Goal: Task Accomplishment & Management: Manage account settings

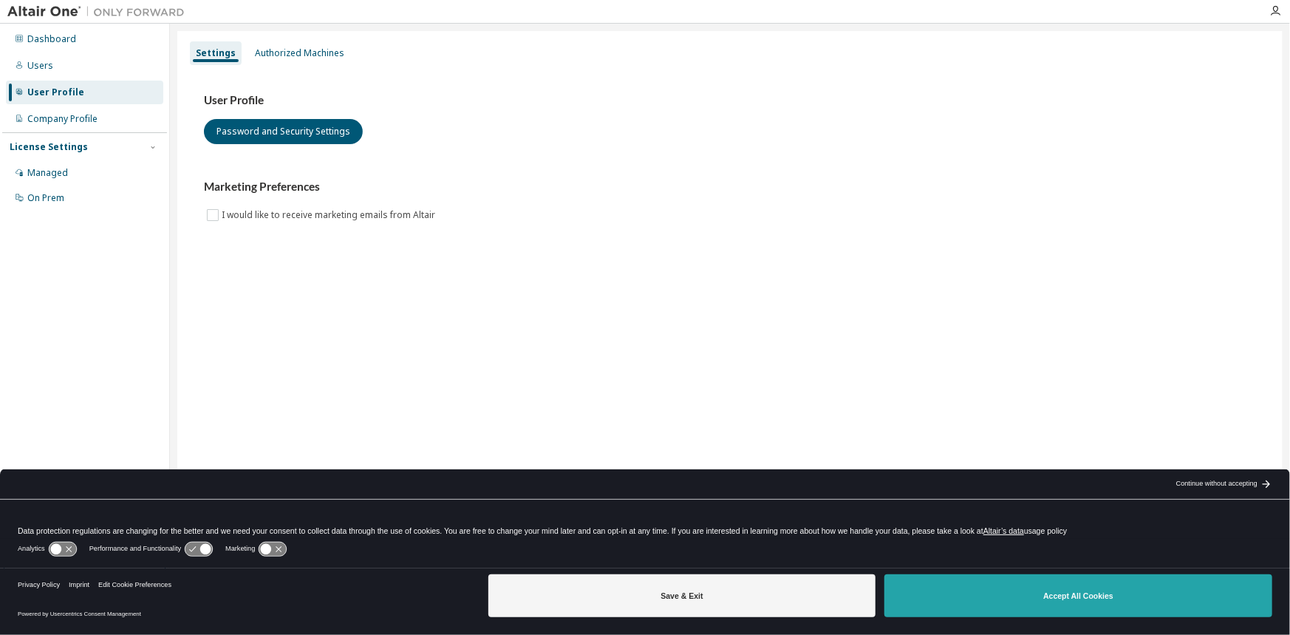
click at [1053, 598] on button "Accept All Cookies" at bounding box center [1078, 595] width 388 height 43
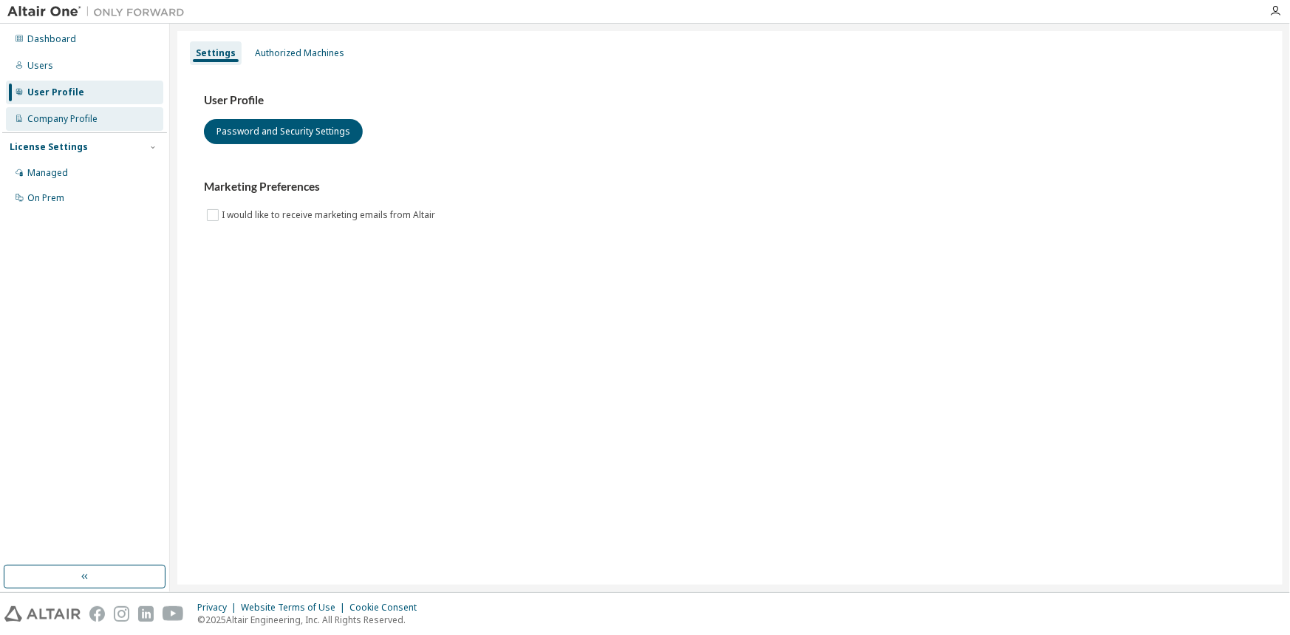
click at [74, 120] on div "Company Profile" at bounding box center [62, 119] width 70 height 12
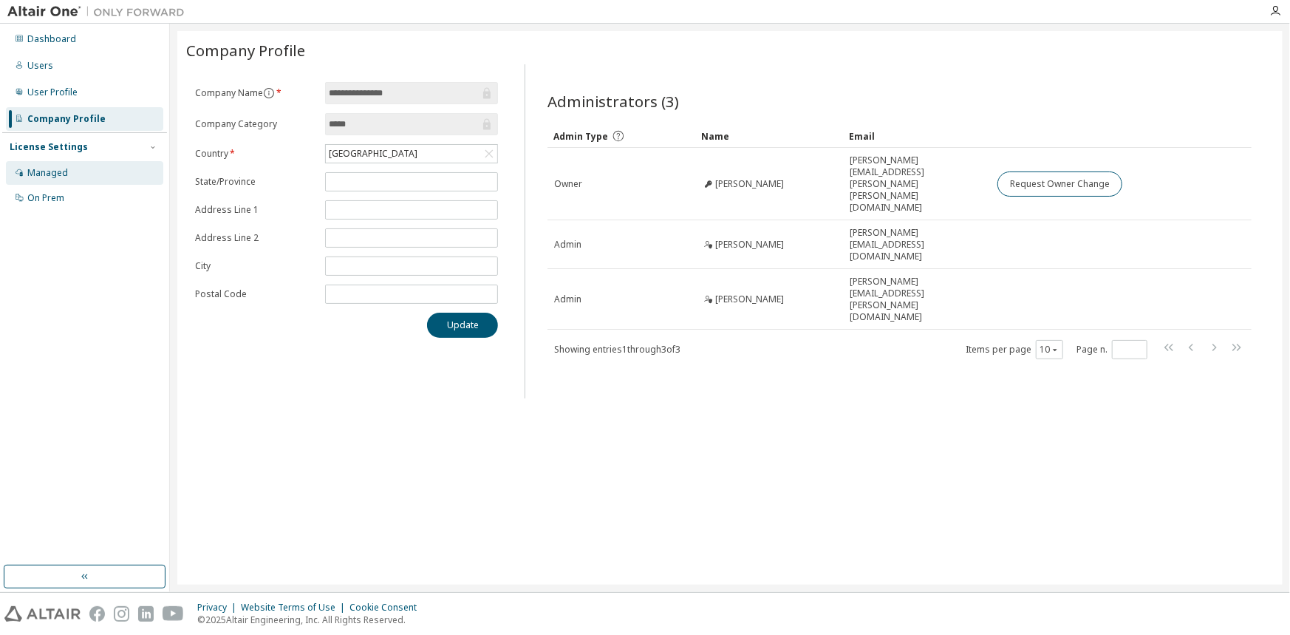
click at [83, 169] on div "Managed" at bounding box center [84, 173] width 157 height 24
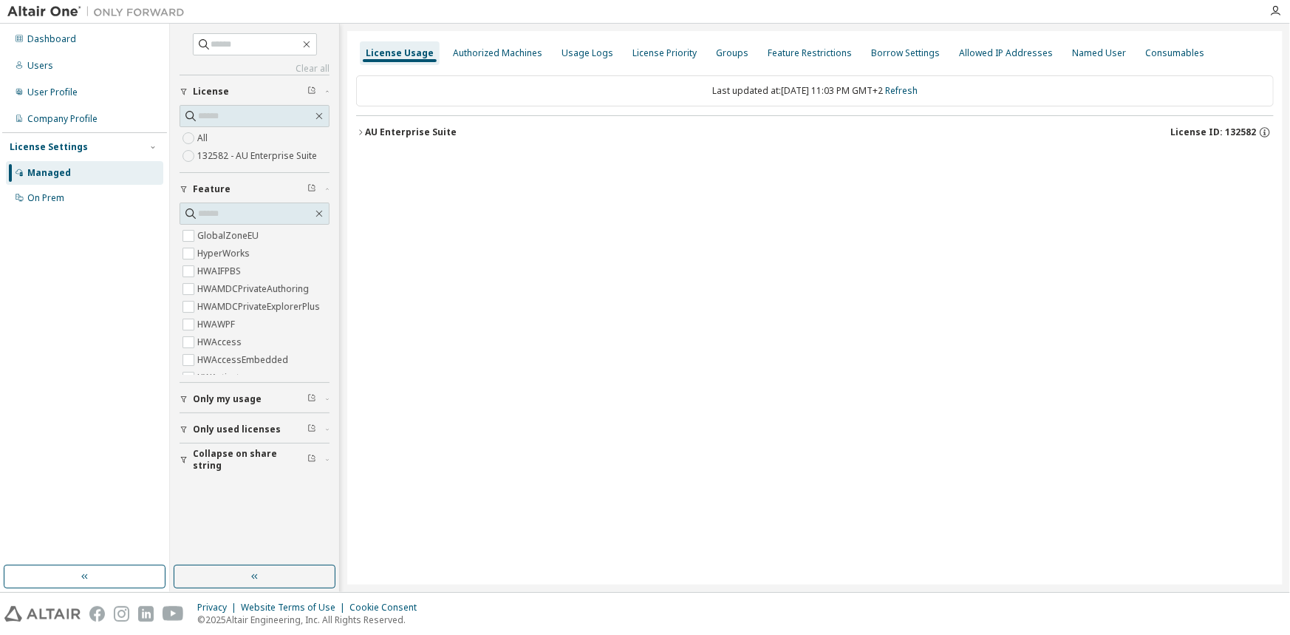
click at [363, 132] on icon "button" at bounding box center [360, 132] width 9 height 9
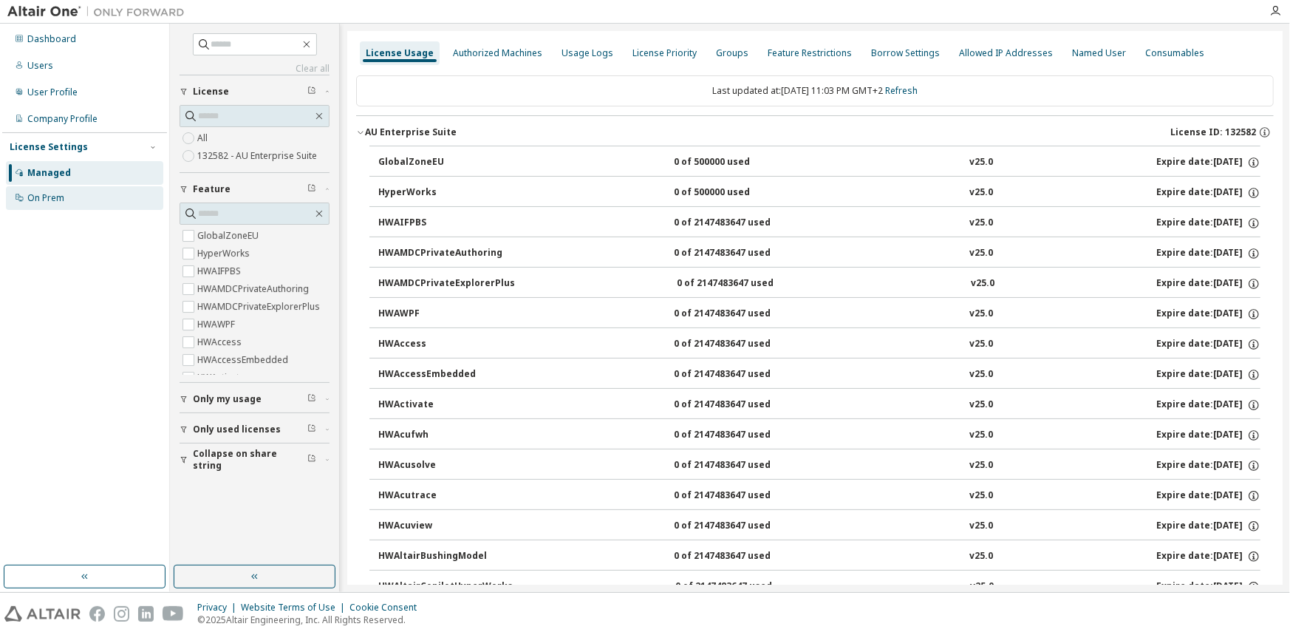
click at [55, 195] on div "On Prem" at bounding box center [45, 198] width 37 height 12
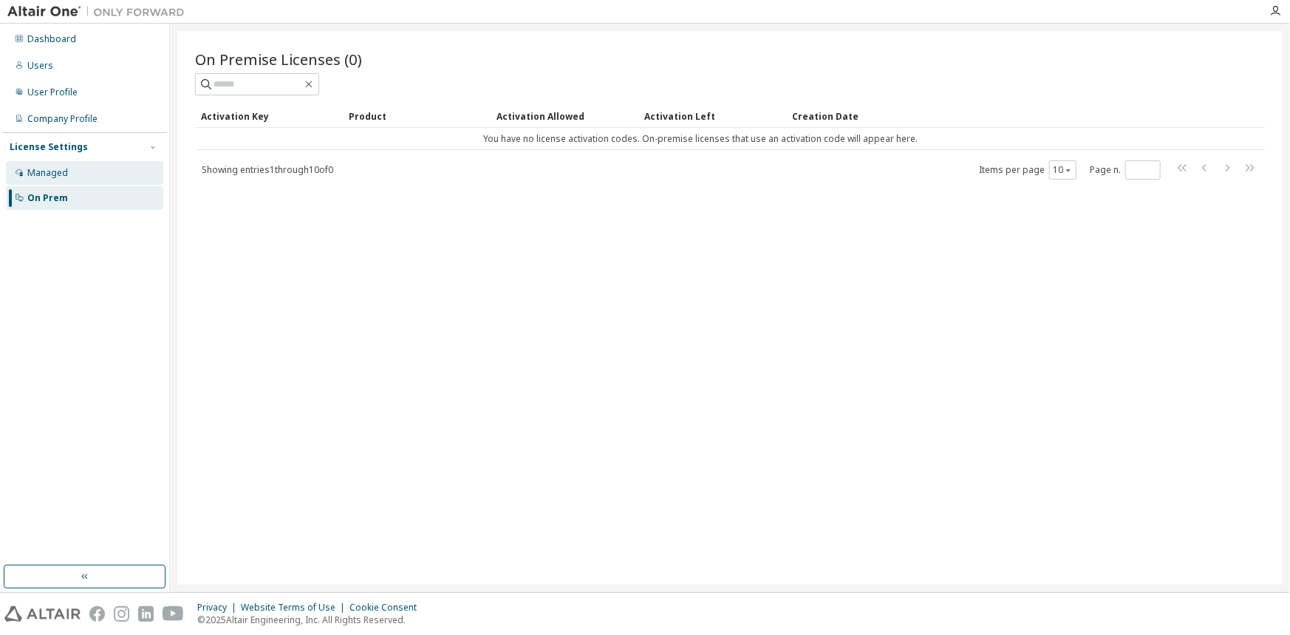
click at [56, 176] on div "Managed" at bounding box center [47, 173] width 41 height 12
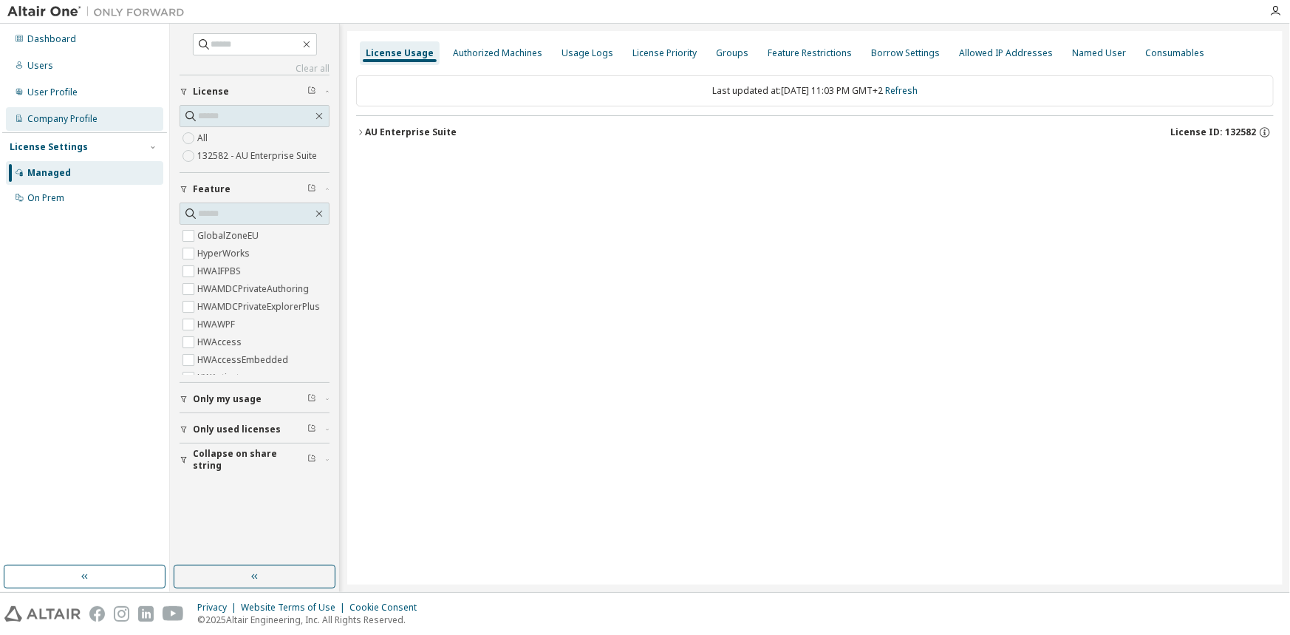
click at [100, 123] on div "Company Profile" at bounding box center [84, 119] width 157 height 24
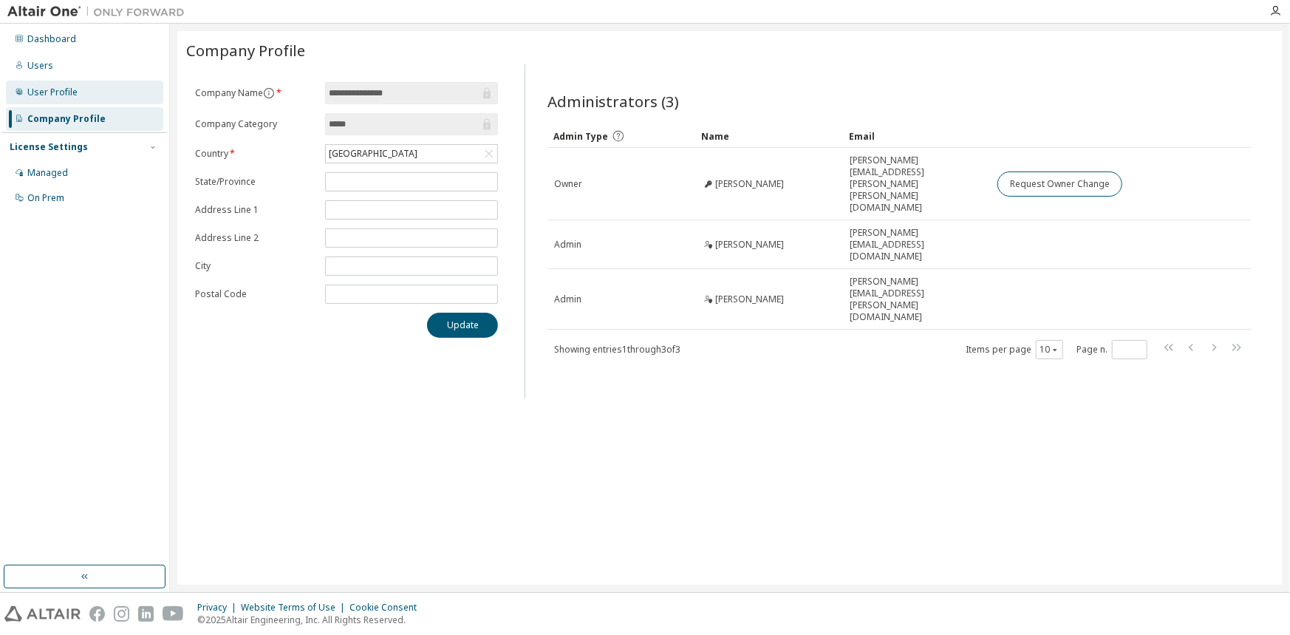
click at [73, 95] on div "User Profile" at bounding box center [52, 92] width 50 height 12
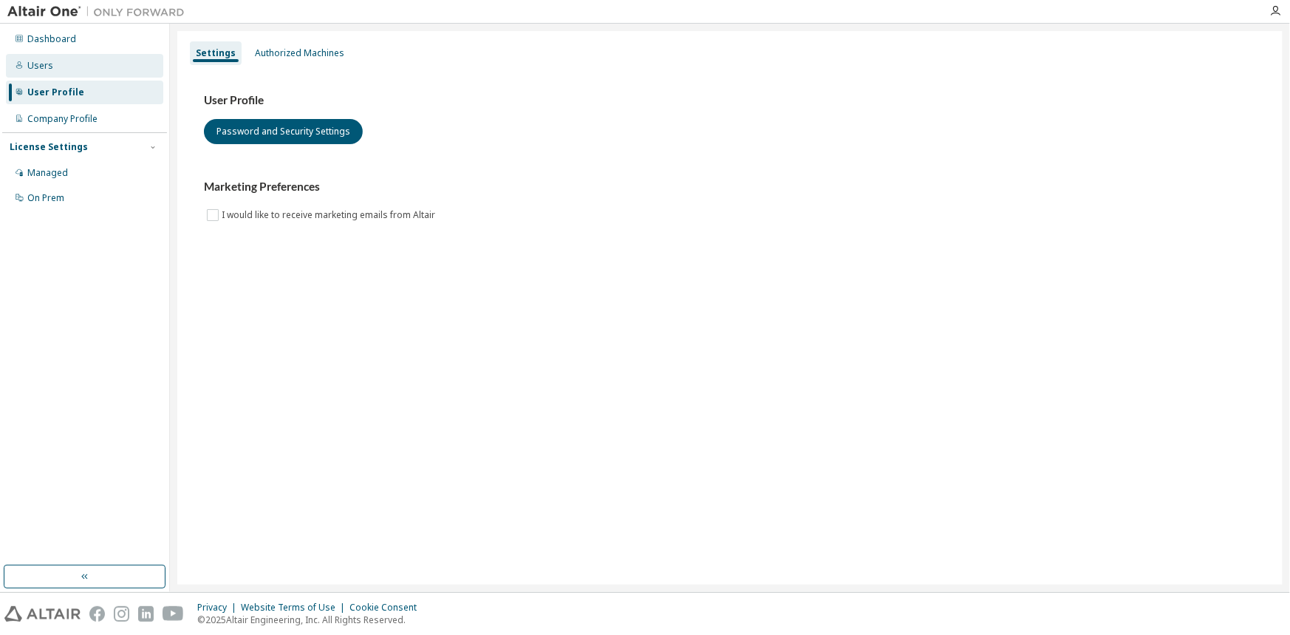
click at [68, 72] on div "Users" at bounding box center [84, 66] width 157 height 24
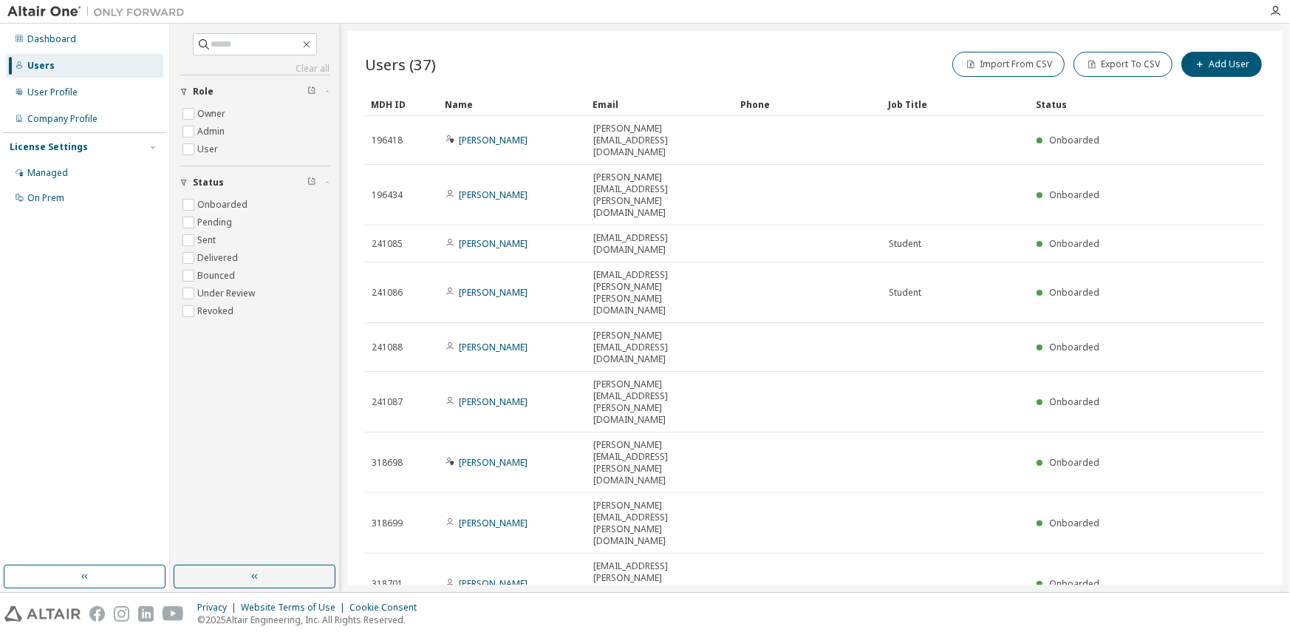
click at [1065, 473] on div "100" at bounding box center [1109, 479] width 118 height 18
click at [75, 96] on div "User Profile" at bounding box center [52, 92] width 50 height 12
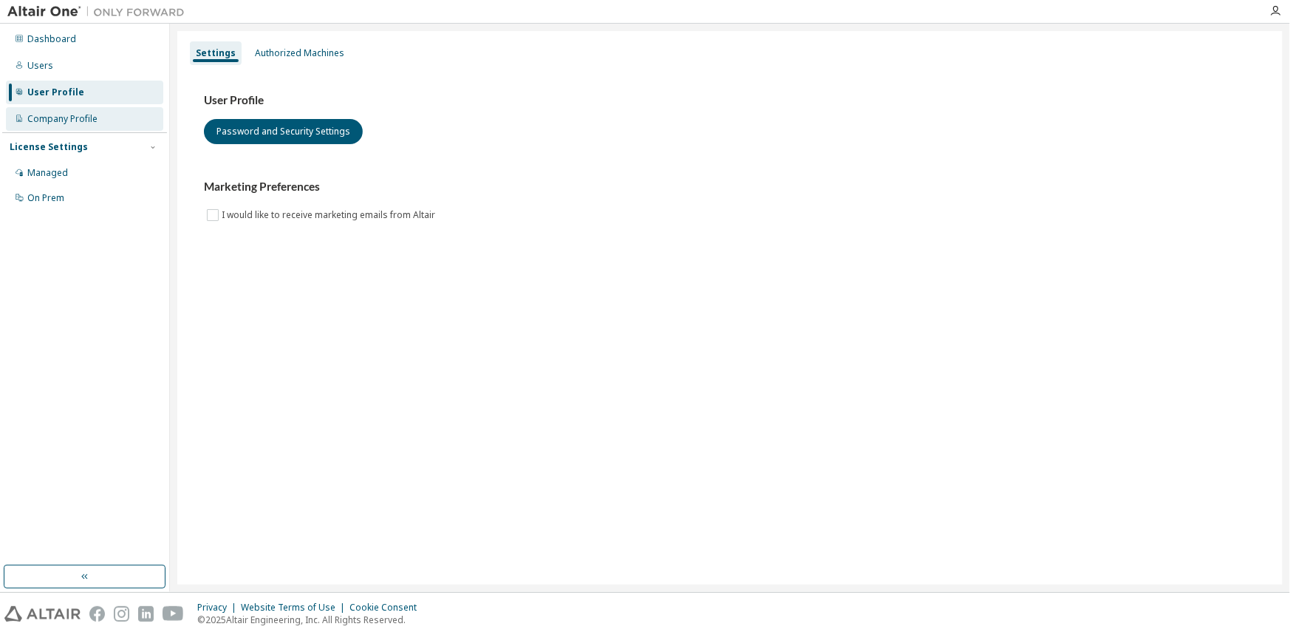
click at [93, 120] on div "Company Profile" at bounding box center [62, 119] width 70 height 12
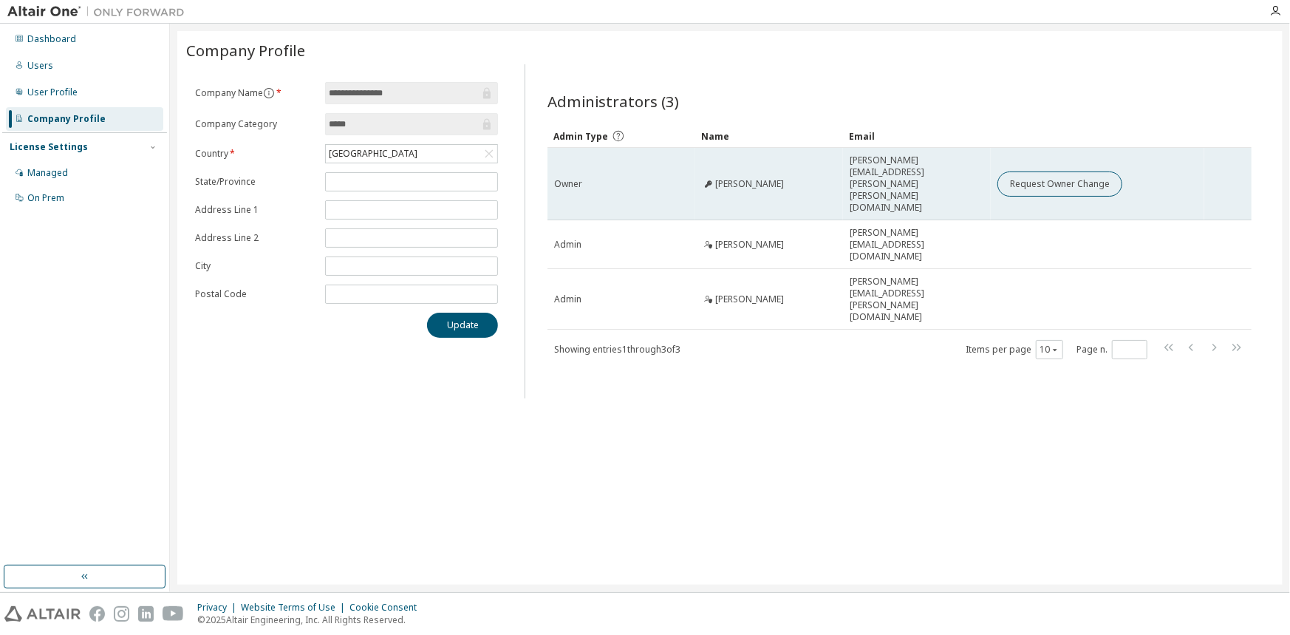
click at [598, 178] on div "Owner" at bounding box center [621, 184] width 134 height 12
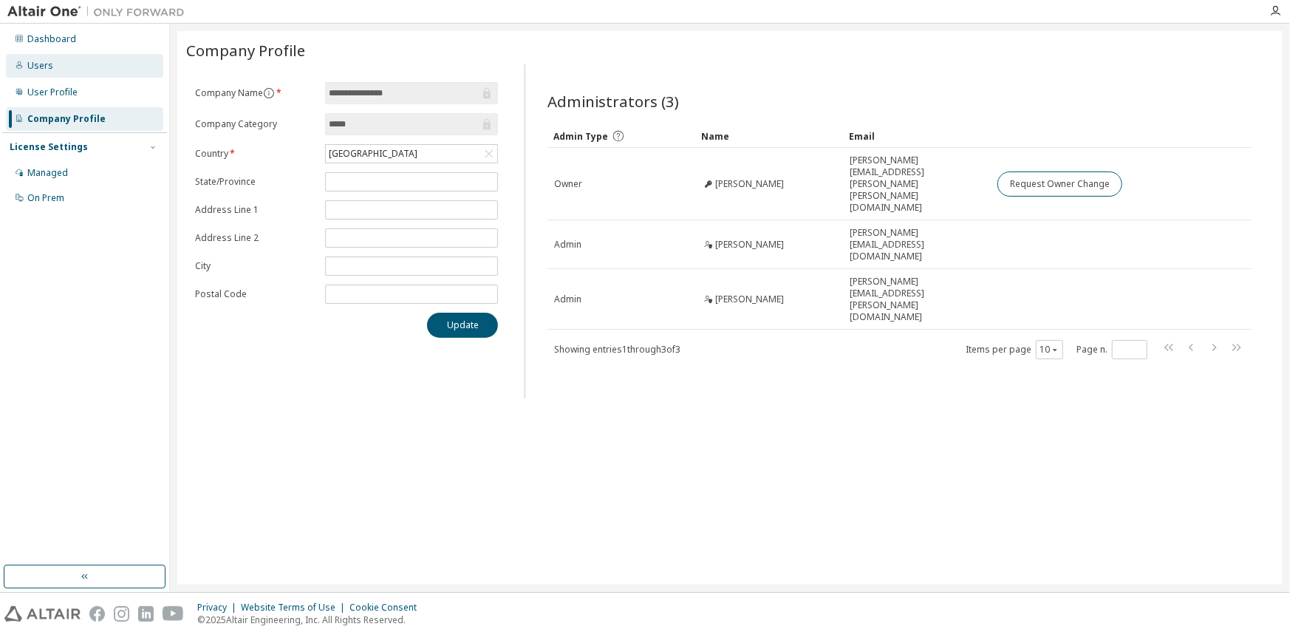
click at [47, 72] on div "Users" at bounding box center [84, 66] width 157 height 24
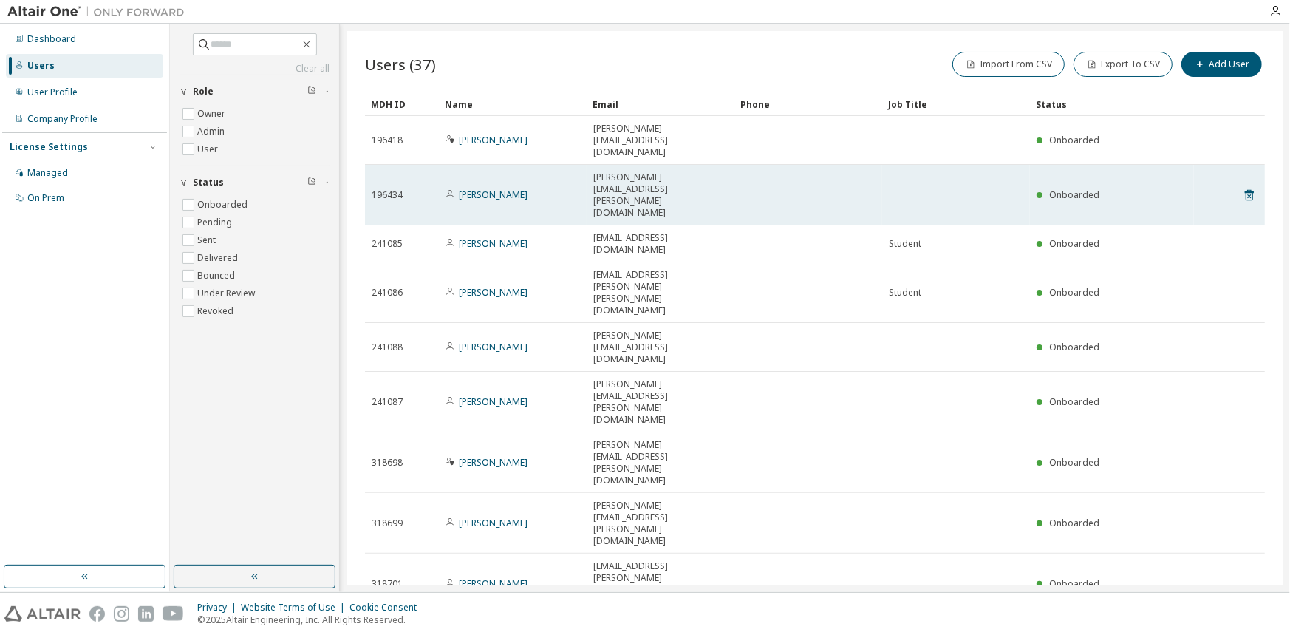
click at [619, 171] on span "[PERSON_NAME][EMAIL_ADDRESS][PERSON_NAME][DOMAIN_NAME]" at bounding box center [660, 194] width 134 height 47
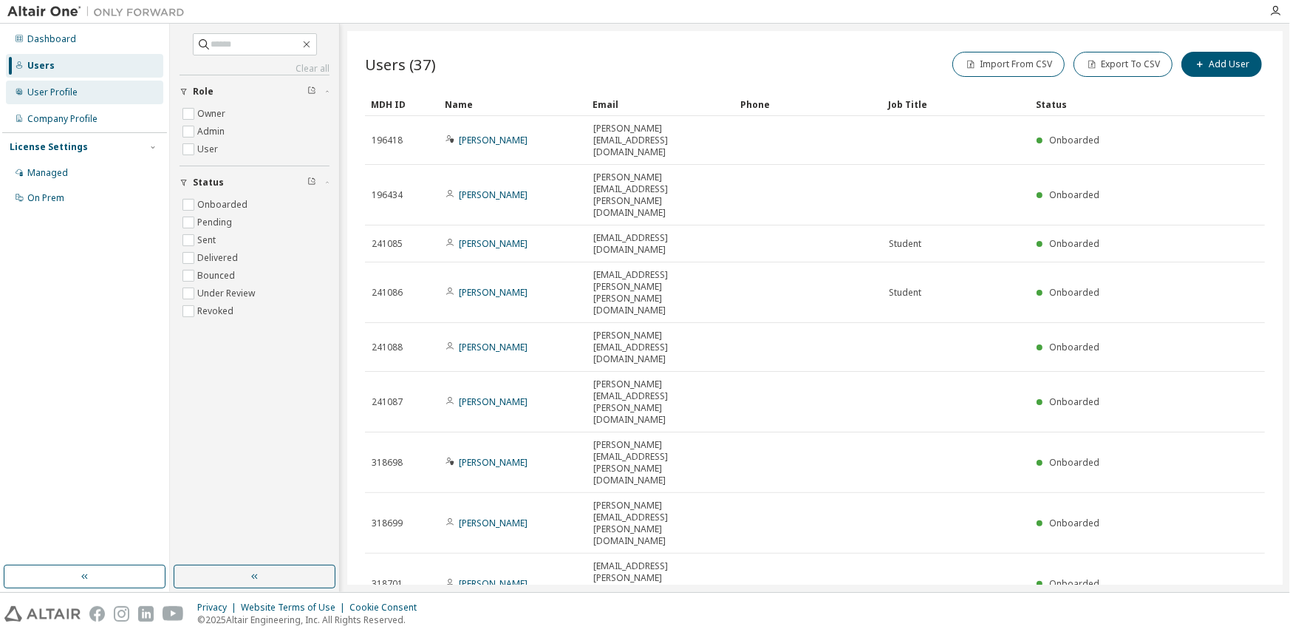
click at [50, 99] on div "User Profile" at bounding box center [84, 93] width 157 height 24
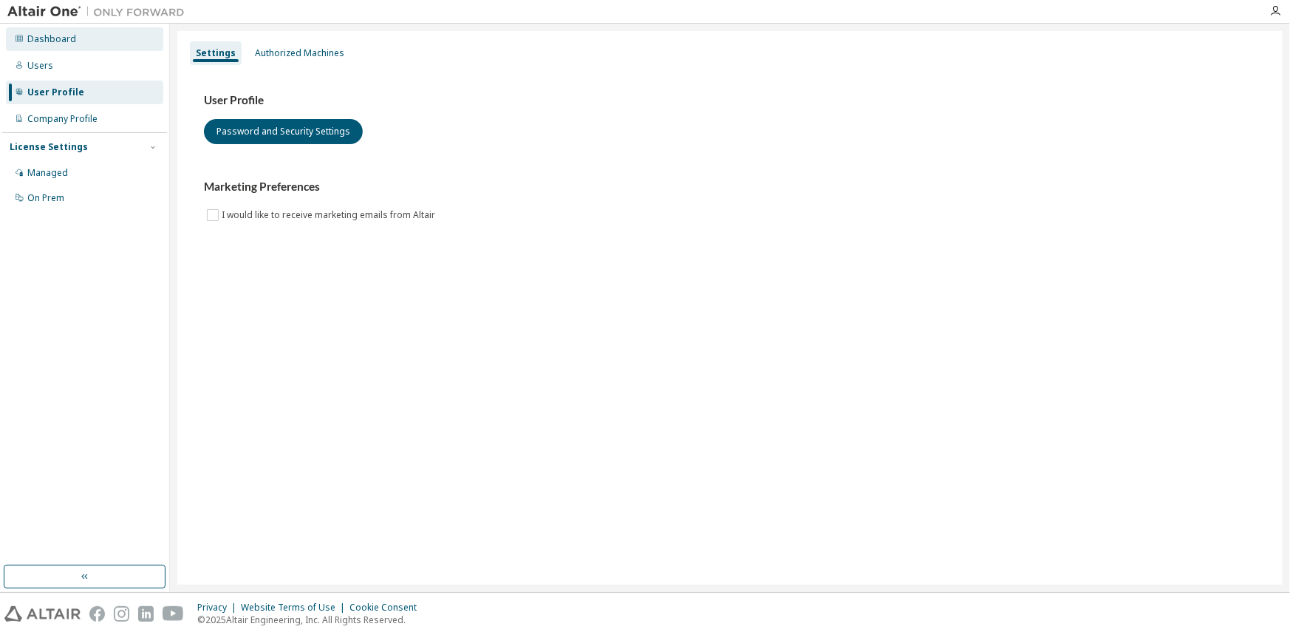
click at [52, 44] on div "Dashboard" at bounding box center [51, 39] width 49 height 12
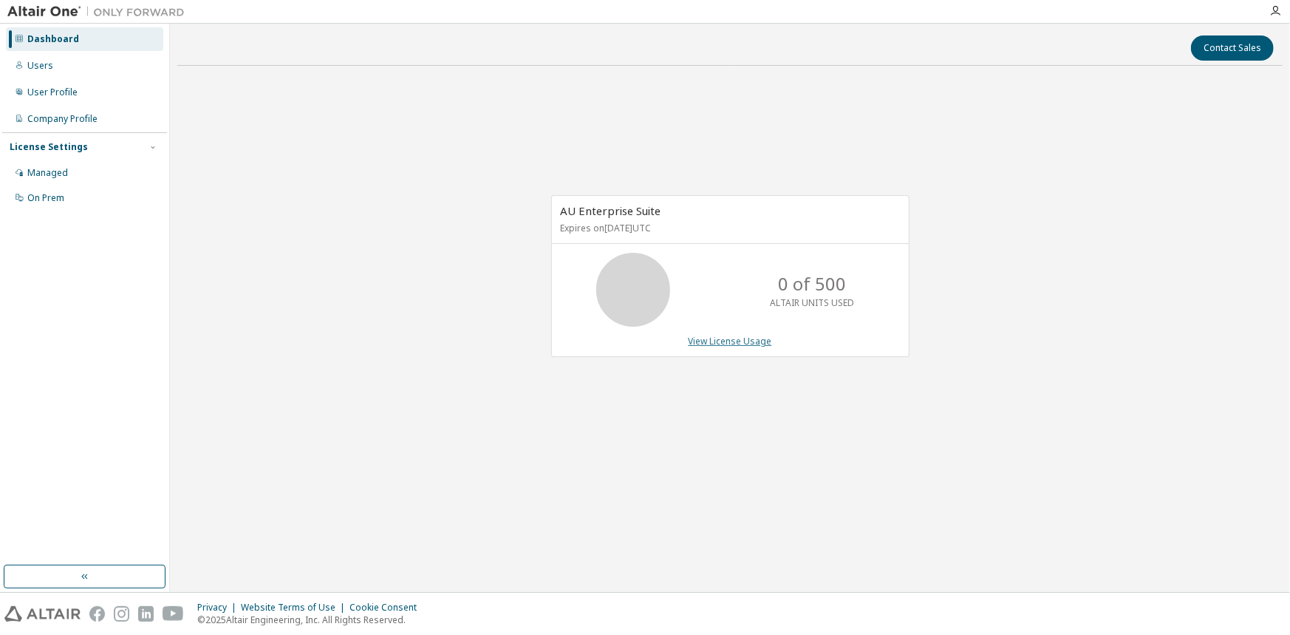
click at [717, 343] on link "View License Usage" at bounding box center [730, 341] width 83 height 13
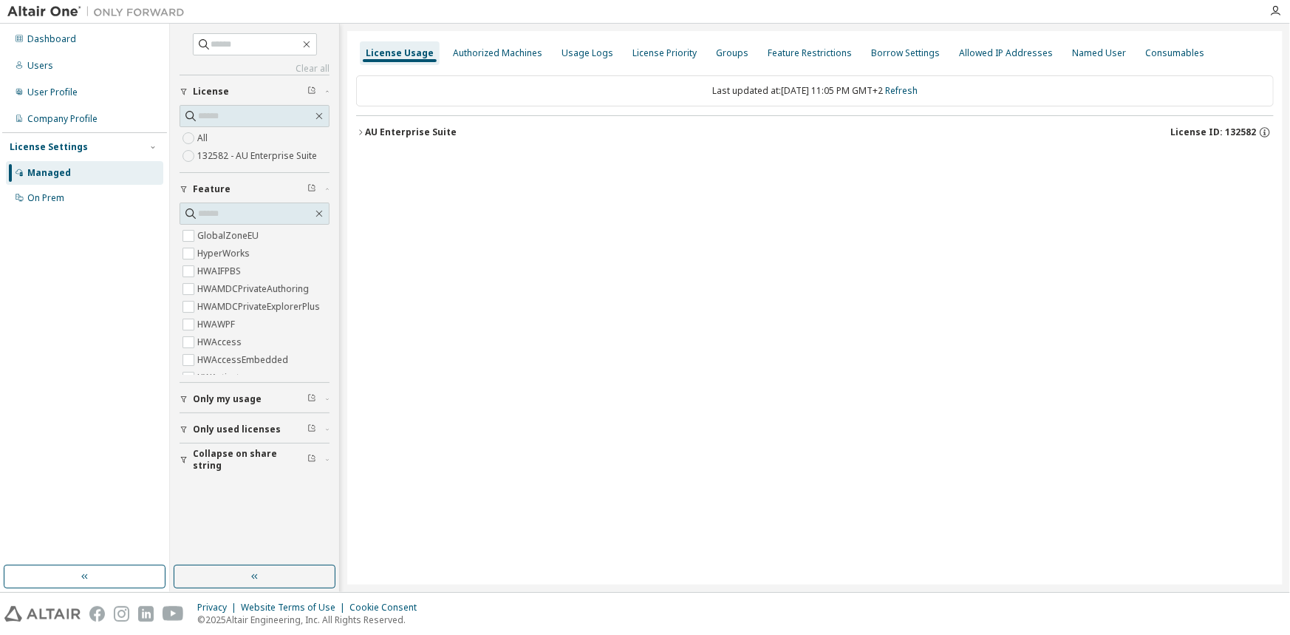
click at [216, 154] on label "132582 - AU Enterprise Suite" at bounding box center [258, 156] width 123 height 18
click at [396, 134] on div "AU Enterprise Suite" at bounding box center [411, 132] width 92 height 12
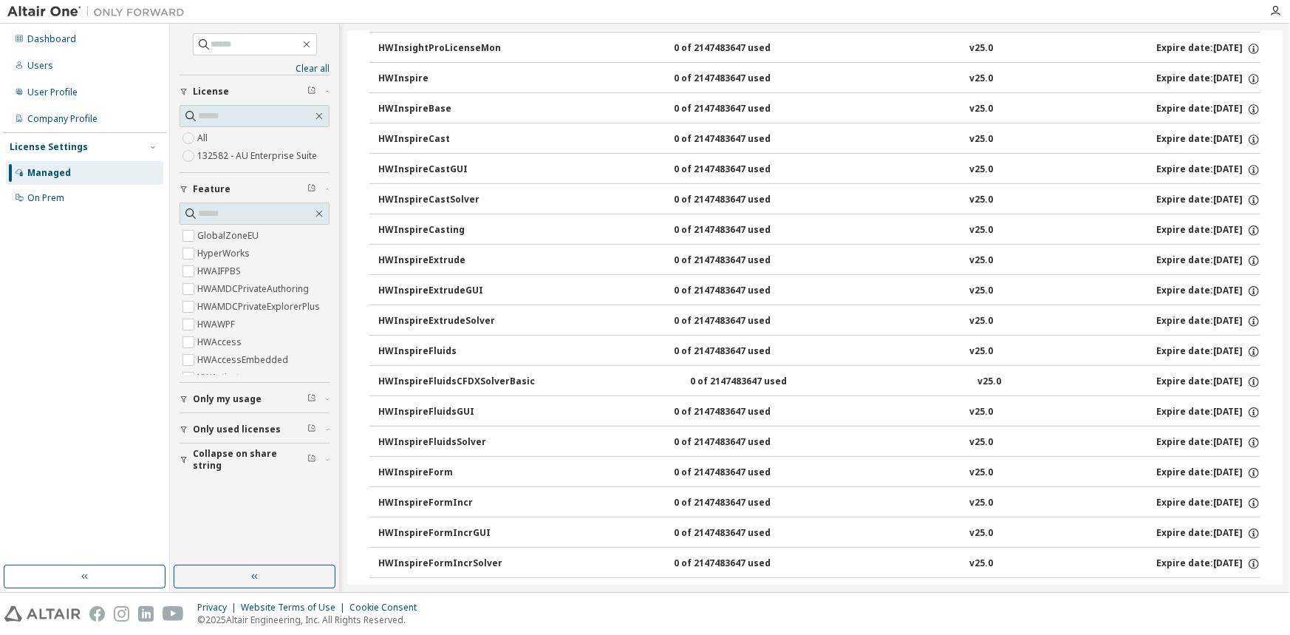
scroll to position [3842, 0]
click at [51, 117] on div "Company Profile" at bounding box center [62, 119] width 70 height 12
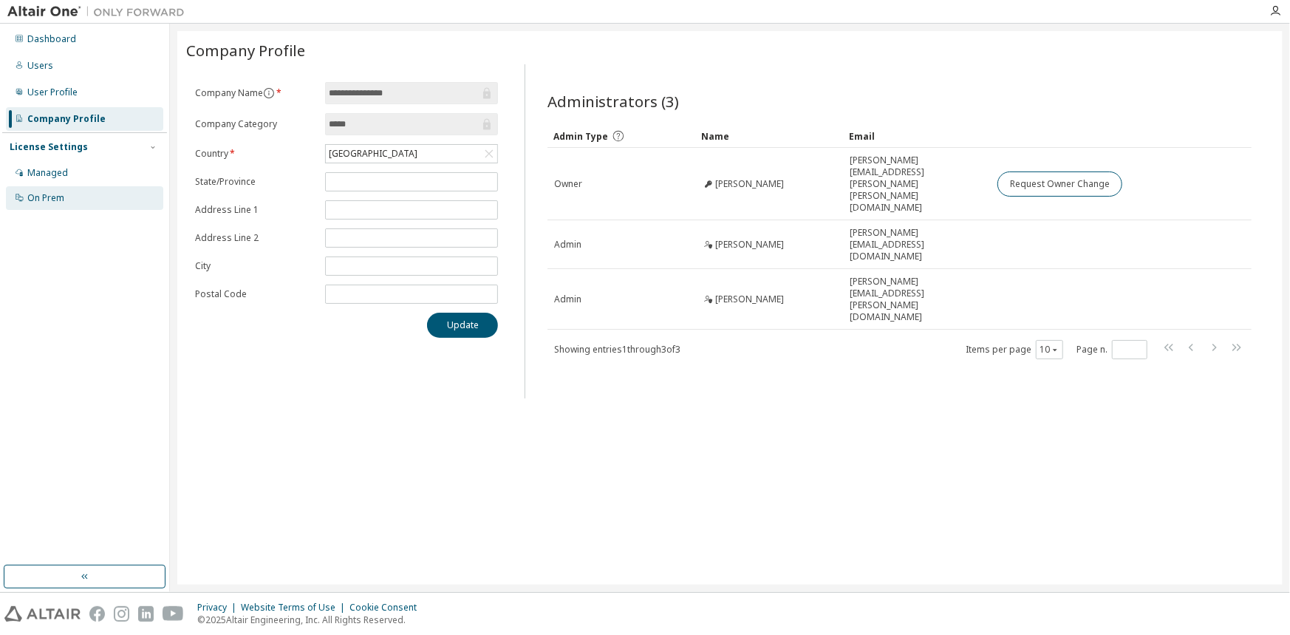
click at [66, 195] on div "On Prem" at bounding box center [84, 198] width 157 height 24
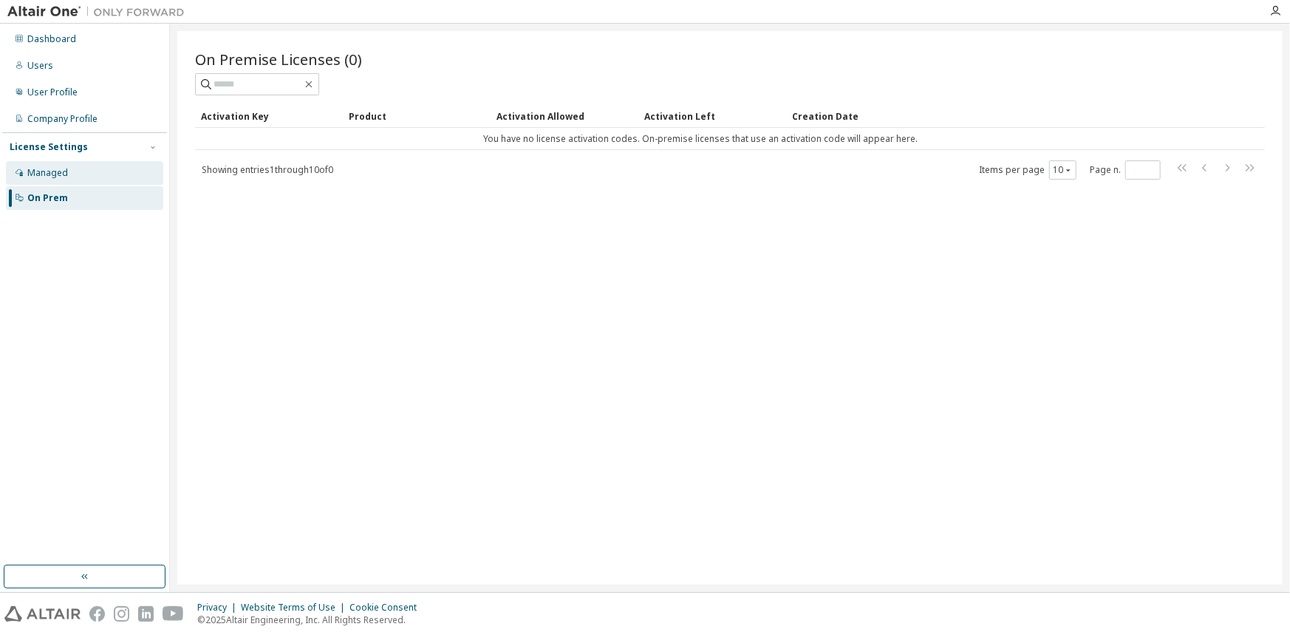
click at [64, 168] on div "Managed" at bounding box center [47, 173] width 41 height 12
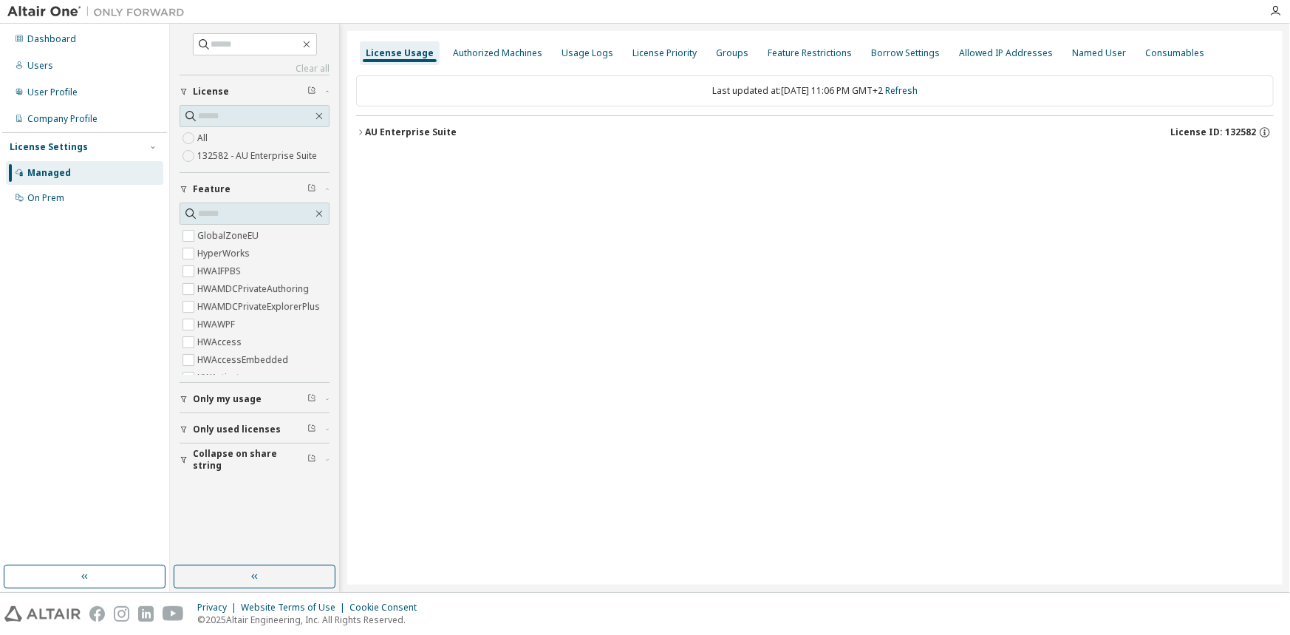
click at [222, 427] on span "Only used licenses" at bounding box center [237, 429] width 88 height 12
click at [207, 423] on span "Only used licenses" at bounding box center [237, 429] width 88 height 12
click at [56, 95] on div "User Profile" at bounding box center [52, 92] width 50 height 12
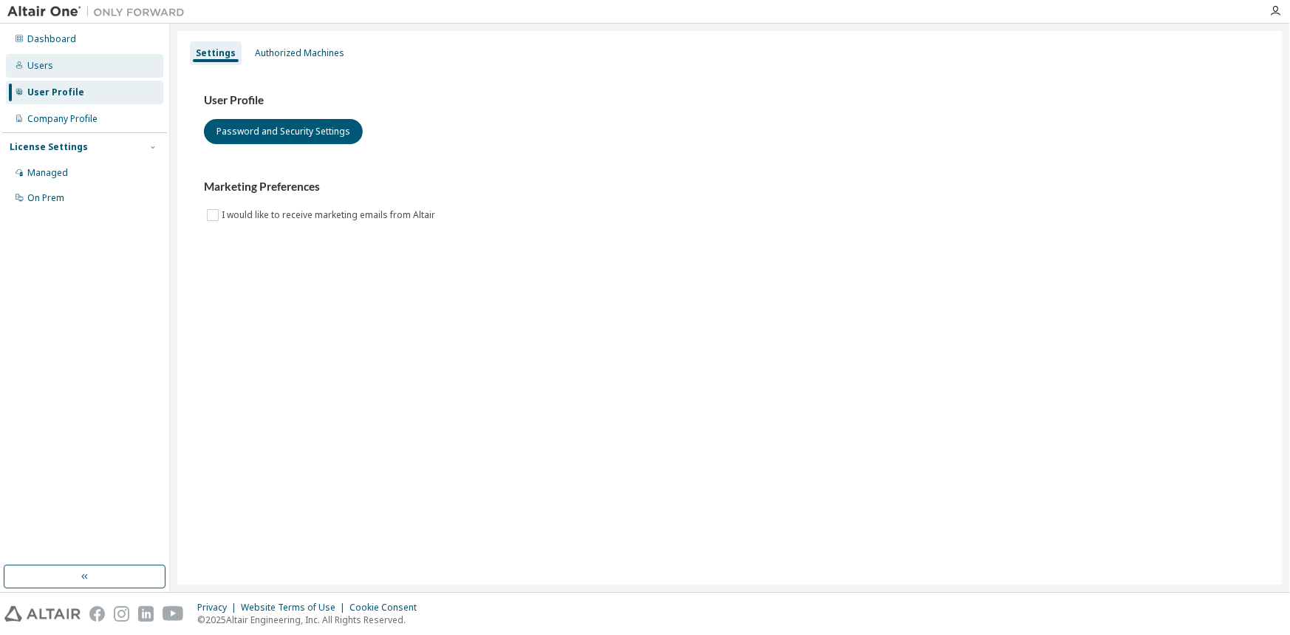
click at [60, 67] on div "Users" at bounding box center [84, 66] width 157 height 24
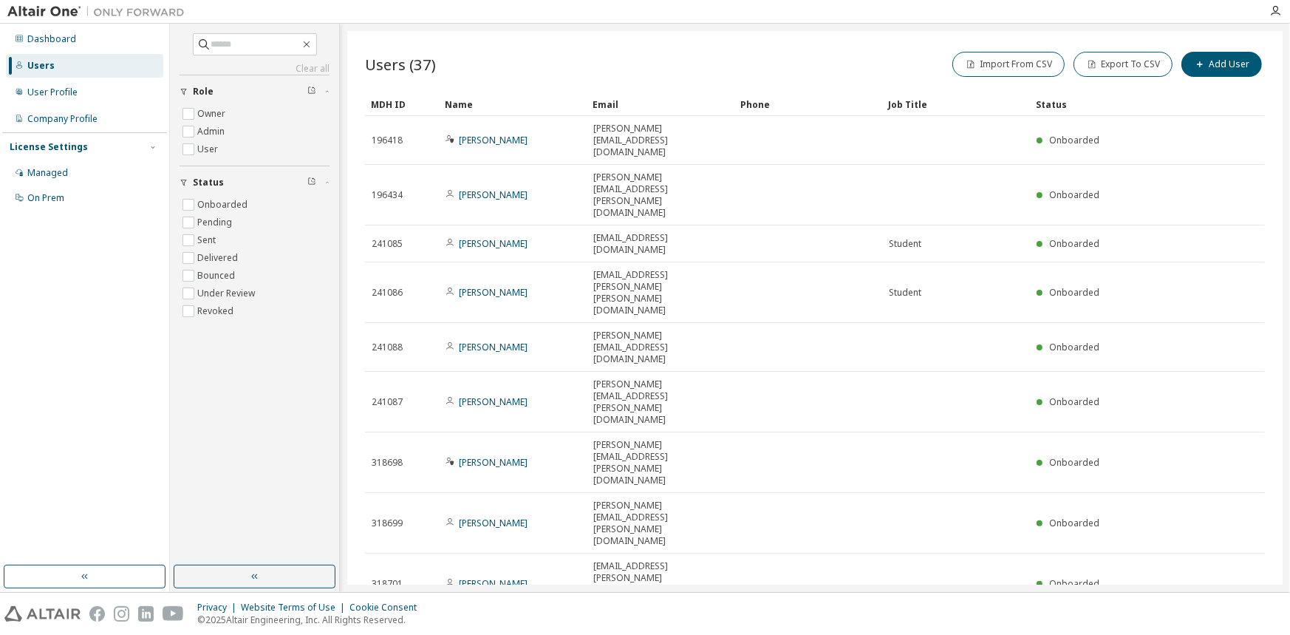
click at [1081, 475] on div "100" at bounding box center [1109, 479] width 118 height 18
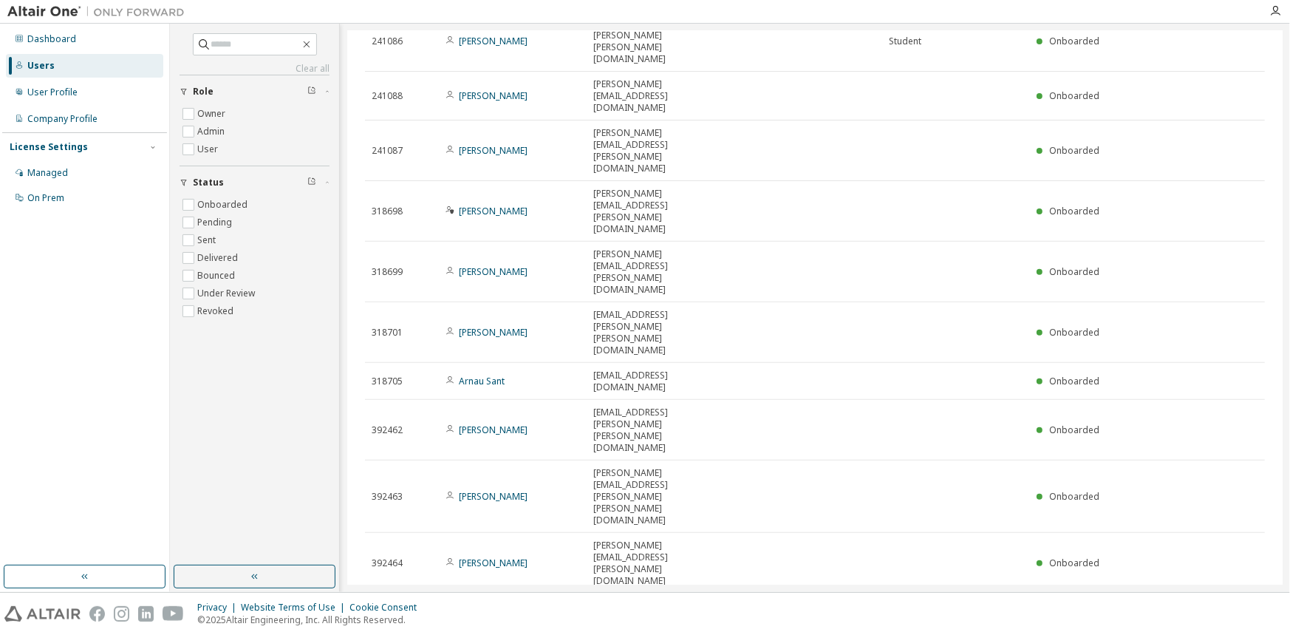
scroll to position [250, 0]
click at [248, 46] on input "text" at bounding box center [255, 44] width 89 height 15
type input "****"
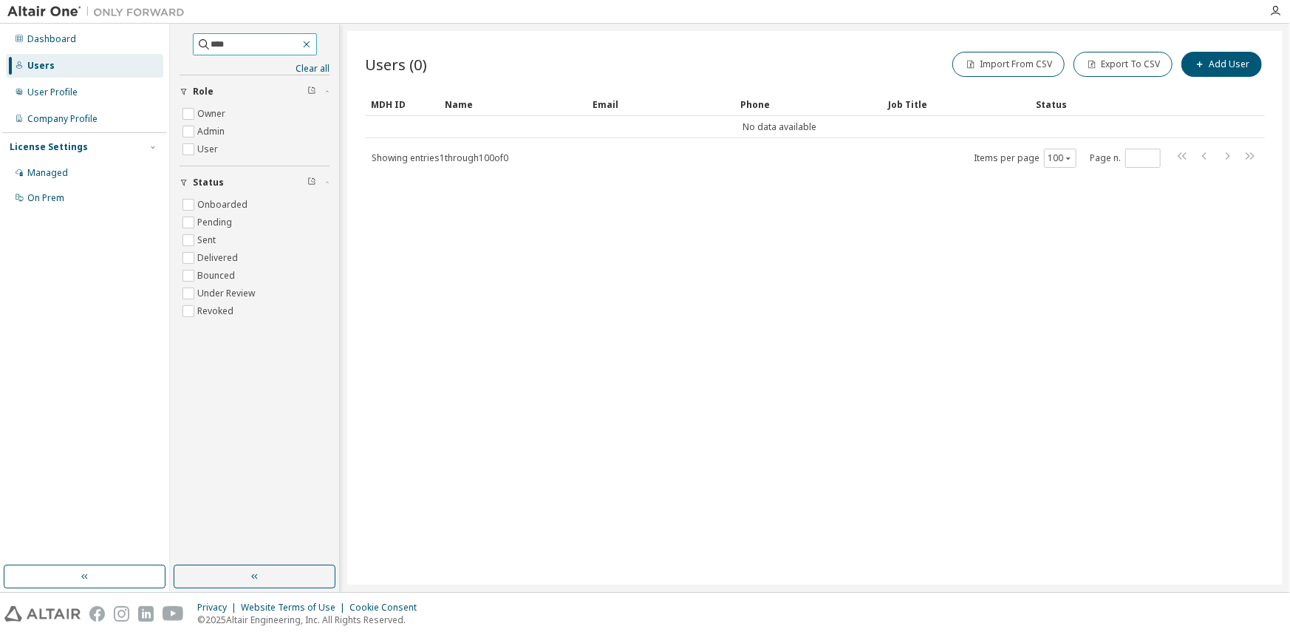
click at [312, 44] on icon "button" at bounding box center [307, 44] width 12 height 12
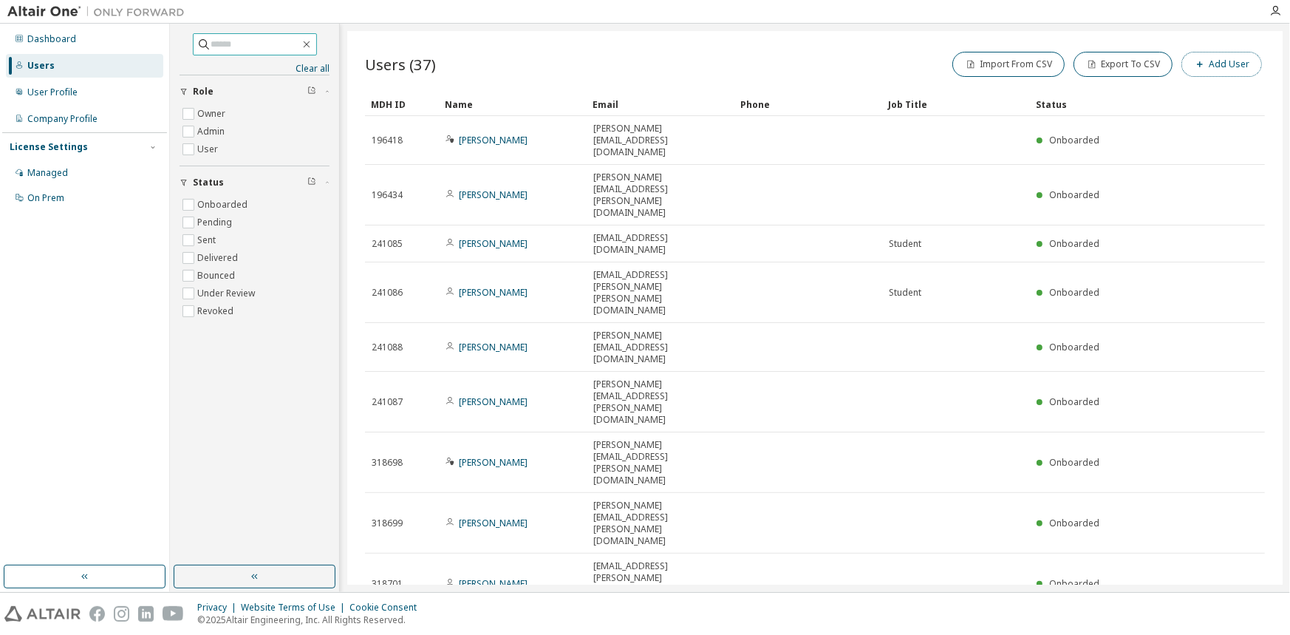
click at [1213, 66] on button "Add User" at bounding box center [1221, 64] width 81 height 25
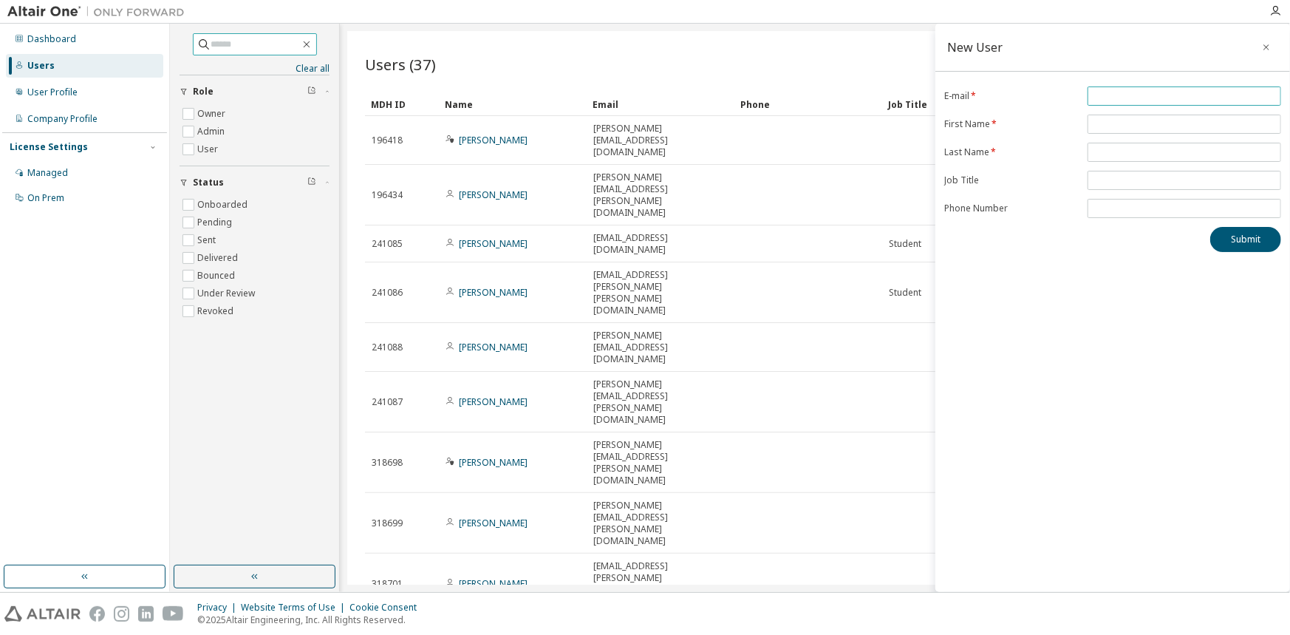
click at [1138, 95] on input "email" at bounding box center [1184, 96] width 186 height 12
click at [1266, 48] on icon "button" at bounding box center [1266, 47] width 10 height 12
